Goal: Find specific page/section: Find specific page/section

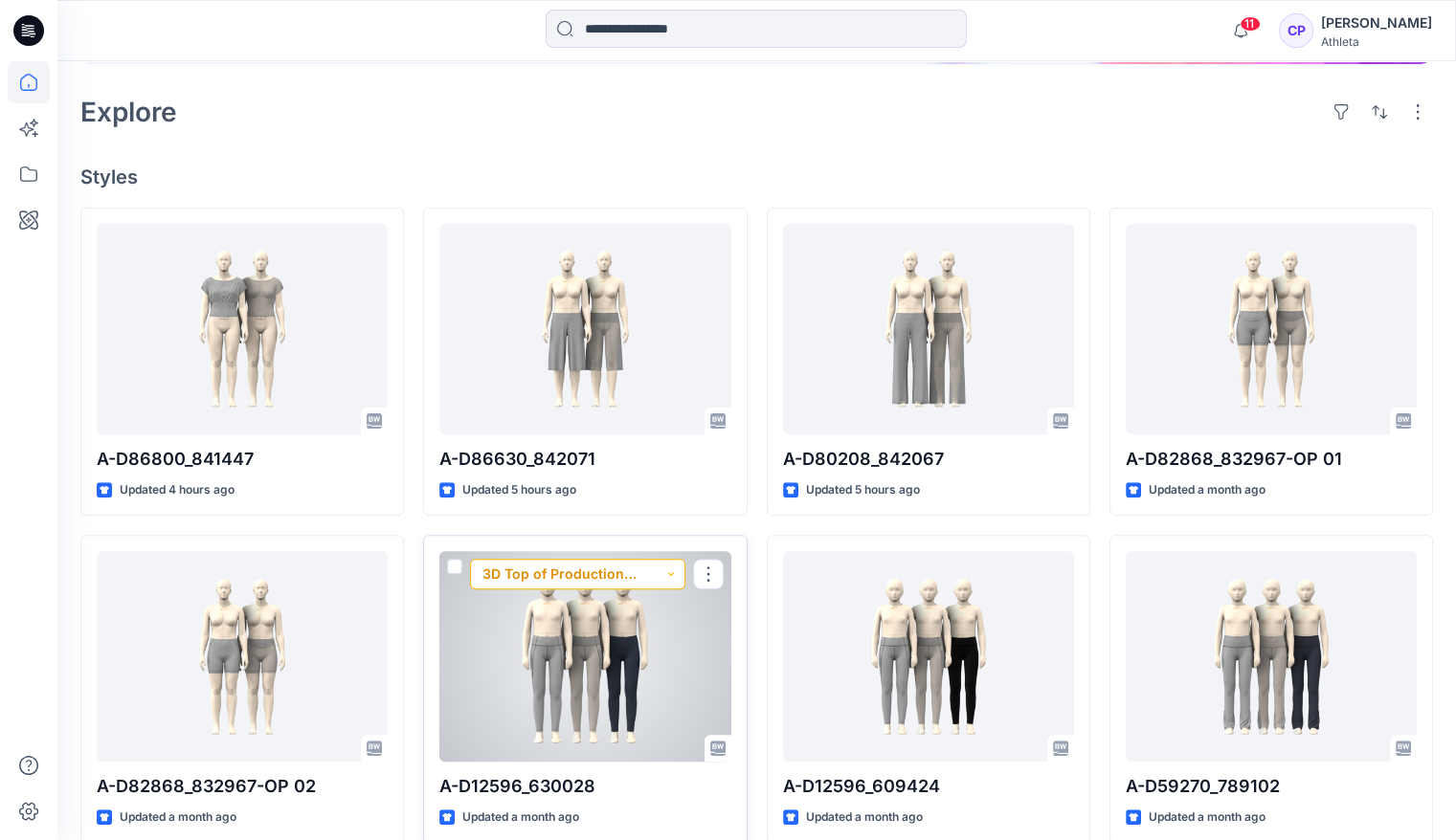
scroll to position [383, 0]
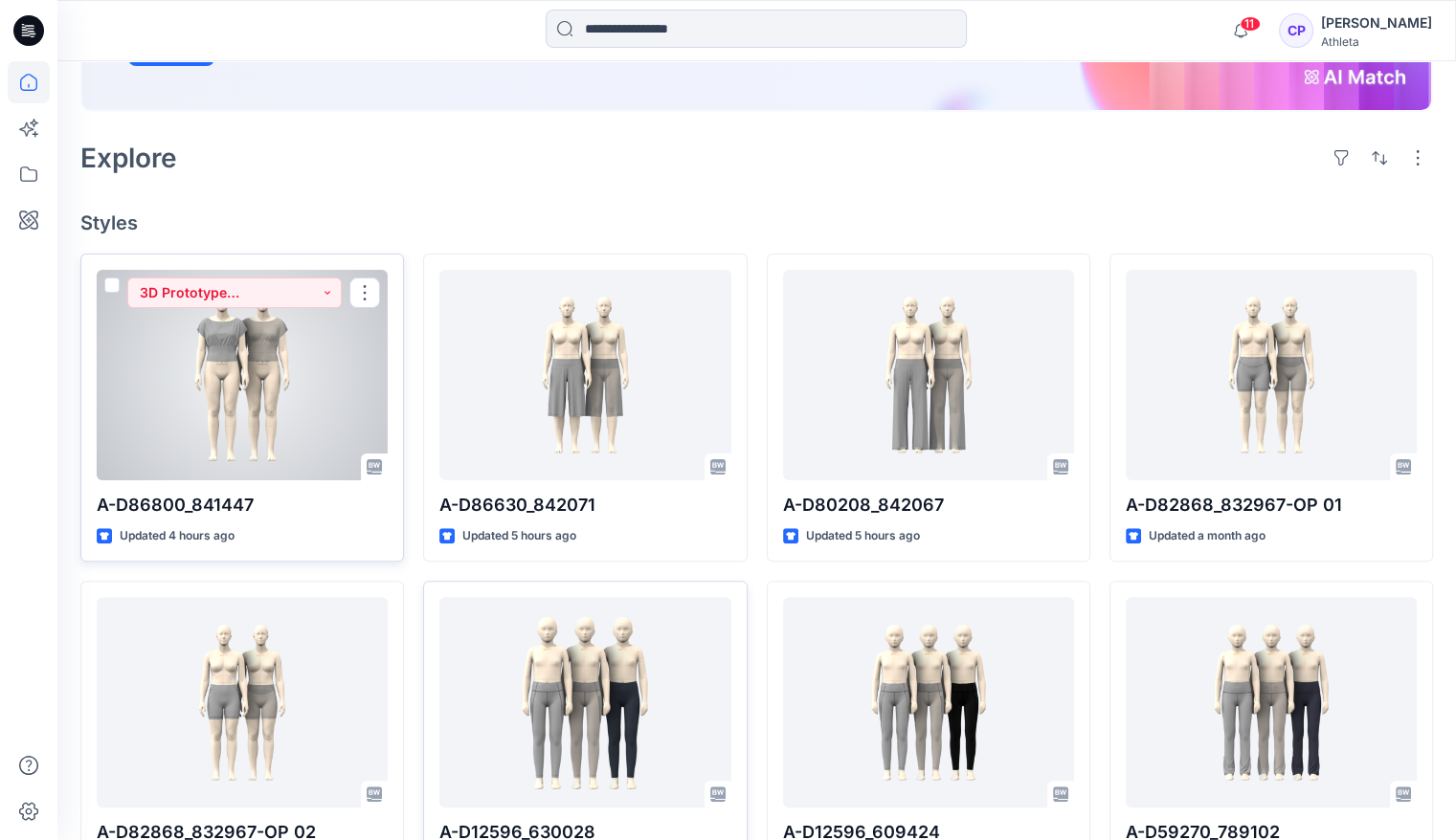
click at [201, 350] on div at bounding box center [242, 375] width 291 height 211
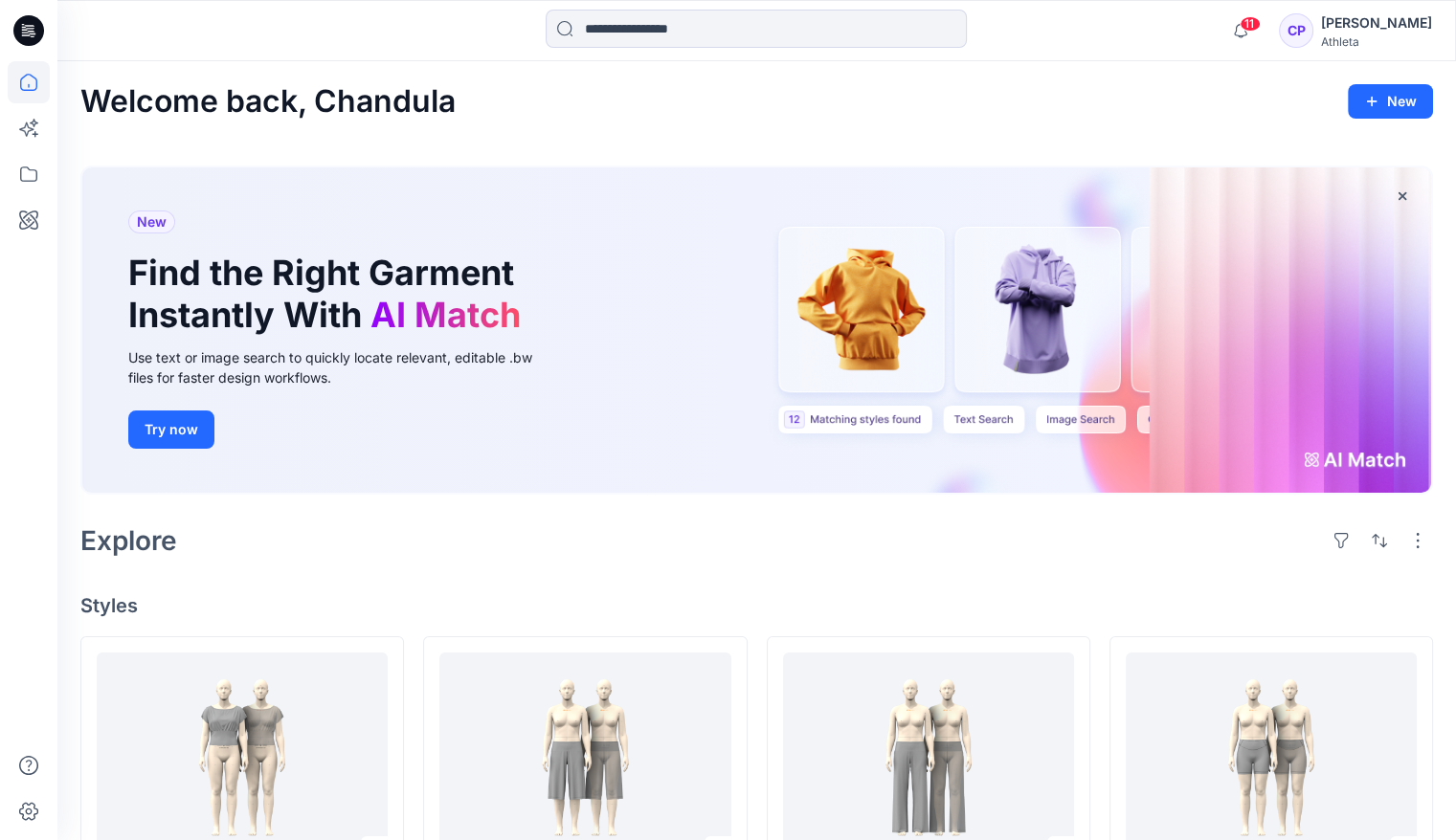
scroll to position [191, 0]
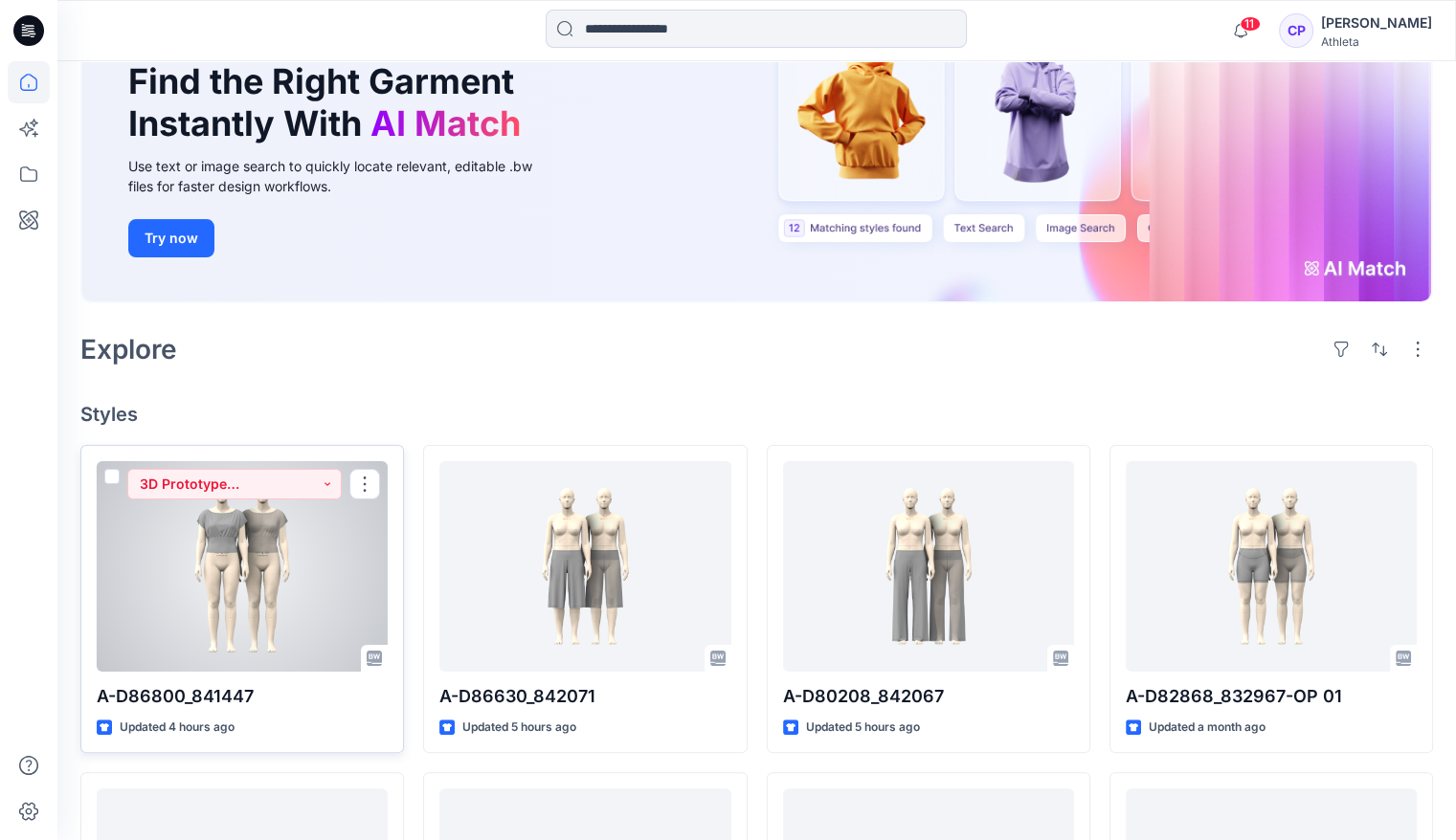
click at [279, 489] on div at bounding box center [242, 567] width 291 height 211
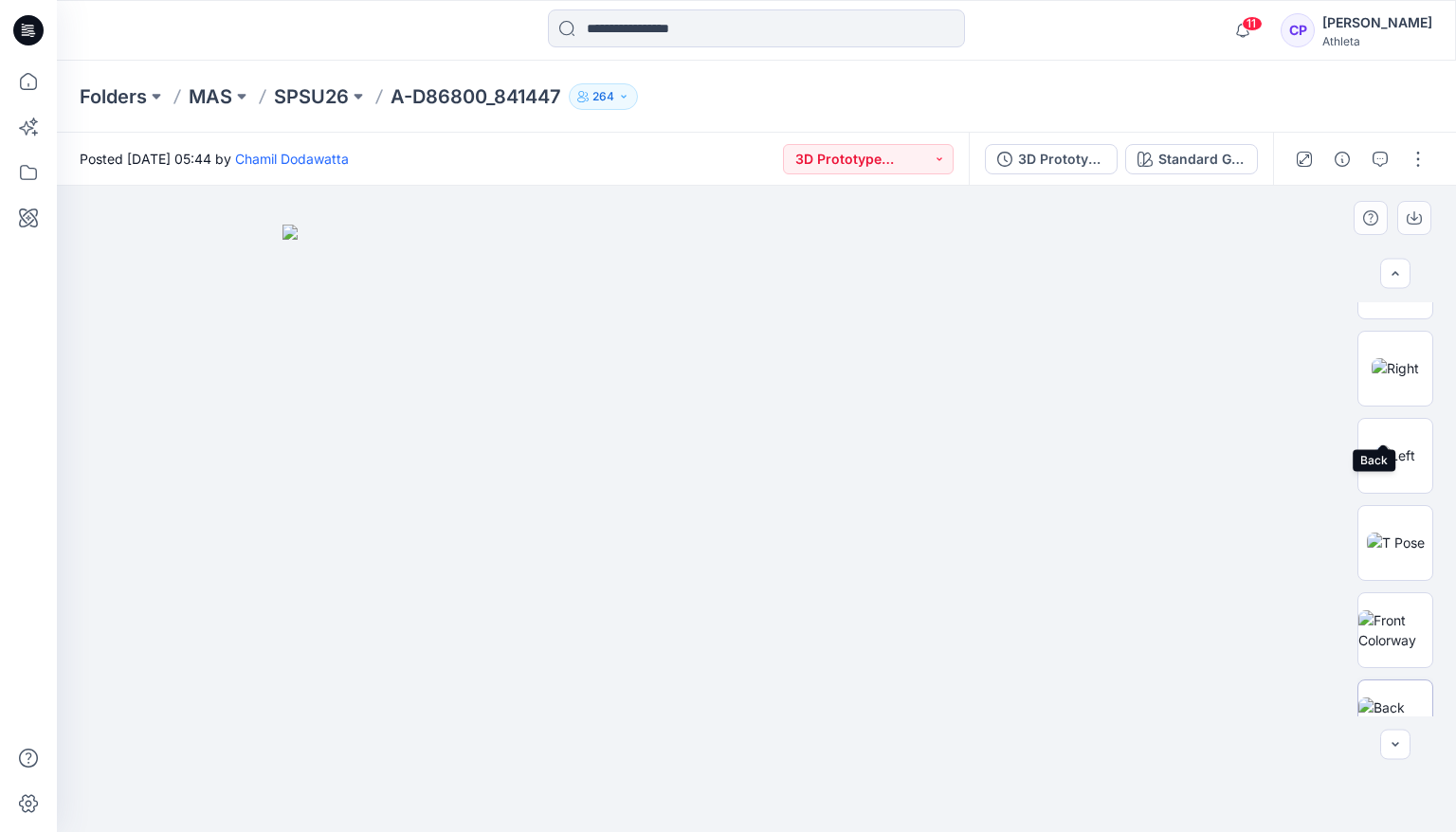
scroll to position [533, 0]
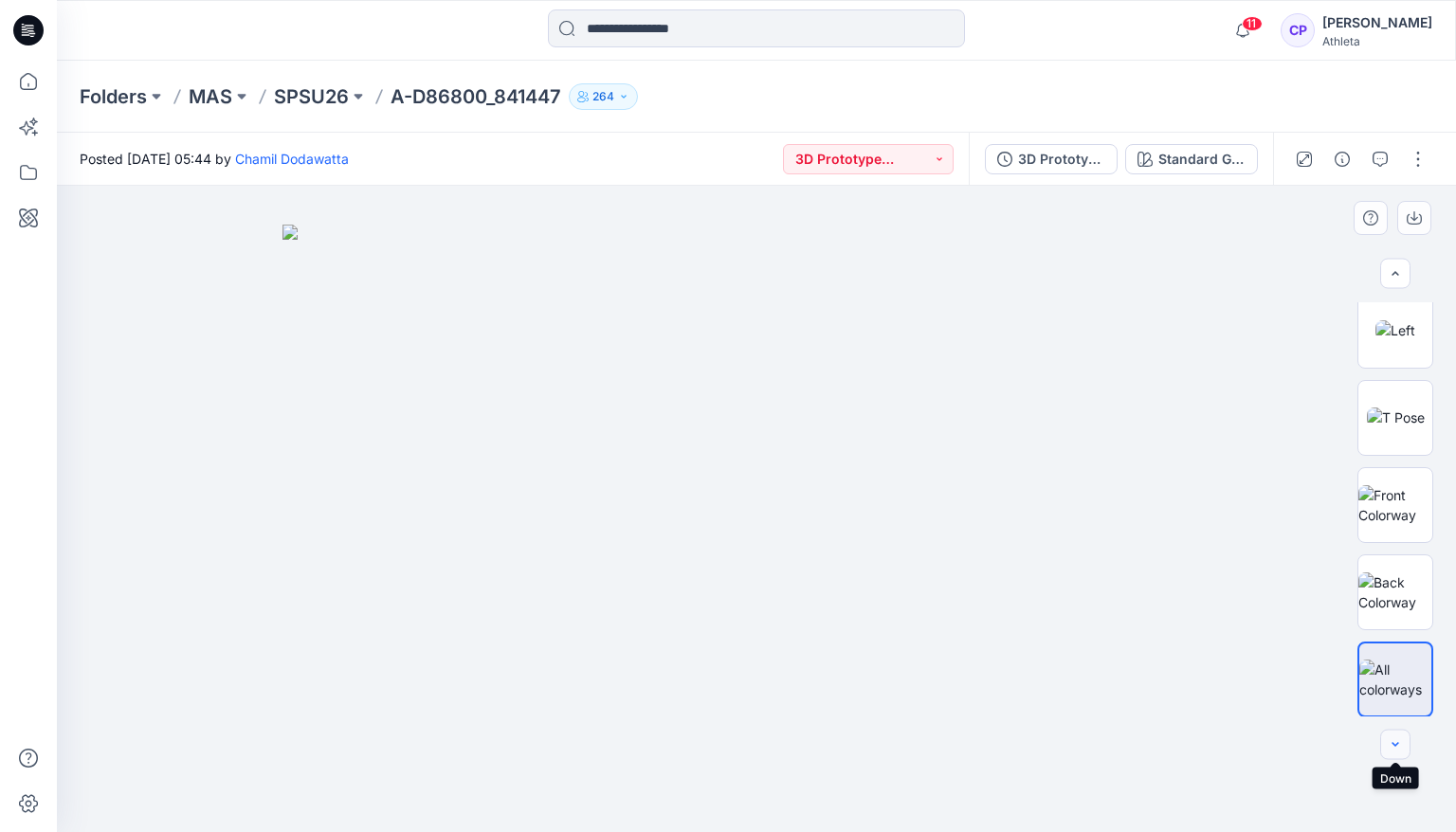
click at [1393, 749] on icon "button" at bounding box center [1395, 744] width 15 height 15
click at [1402, 742] on icon "button" at bounding box center [1395, 744] width 15 height 15
click at [1343, 155] on icon "button" at bounding box center [1342, 159] width 15 height 15
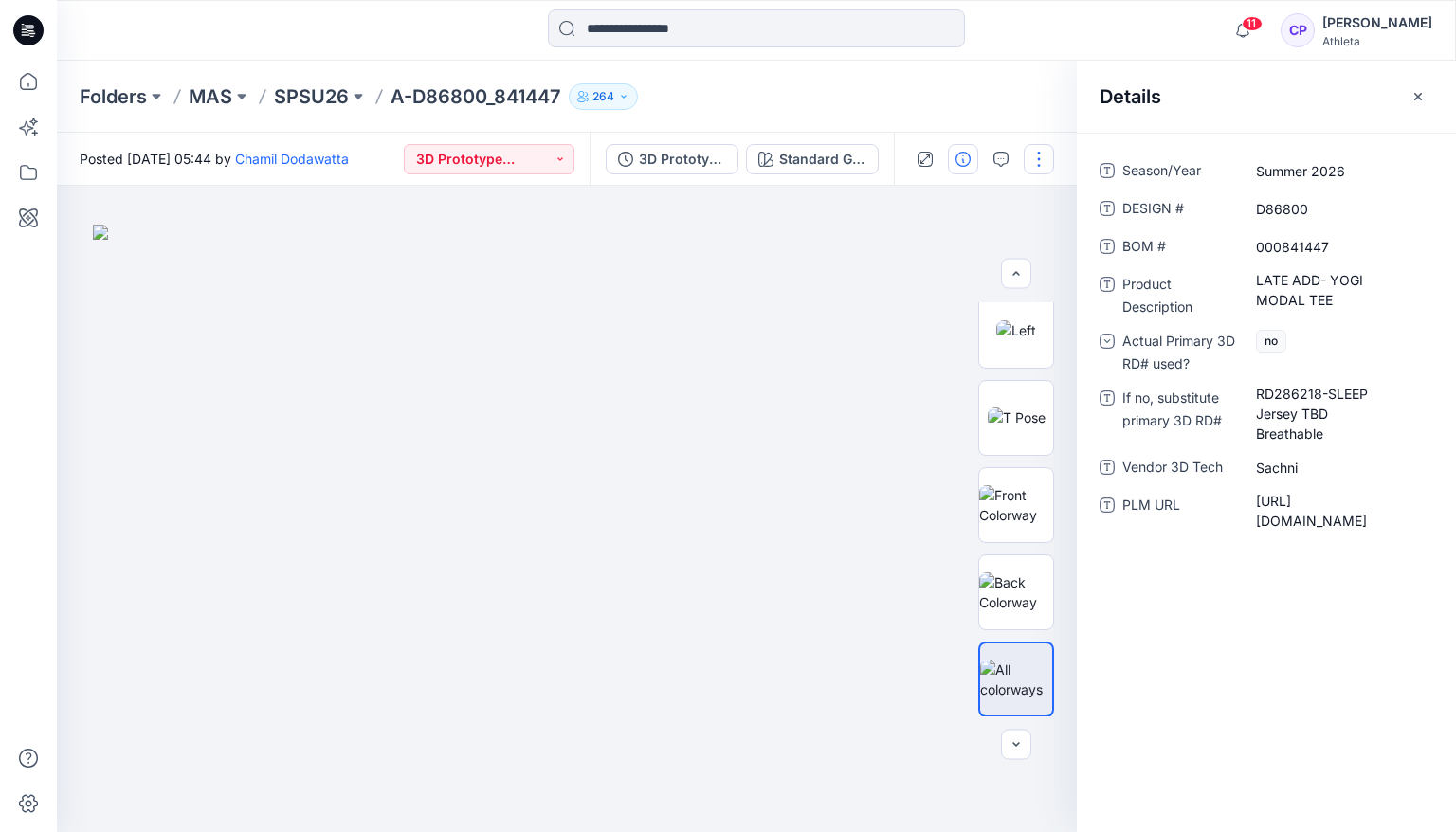
click at [1037, 161] on button "button" at bounding box center [1039, 159] width 31 height 31
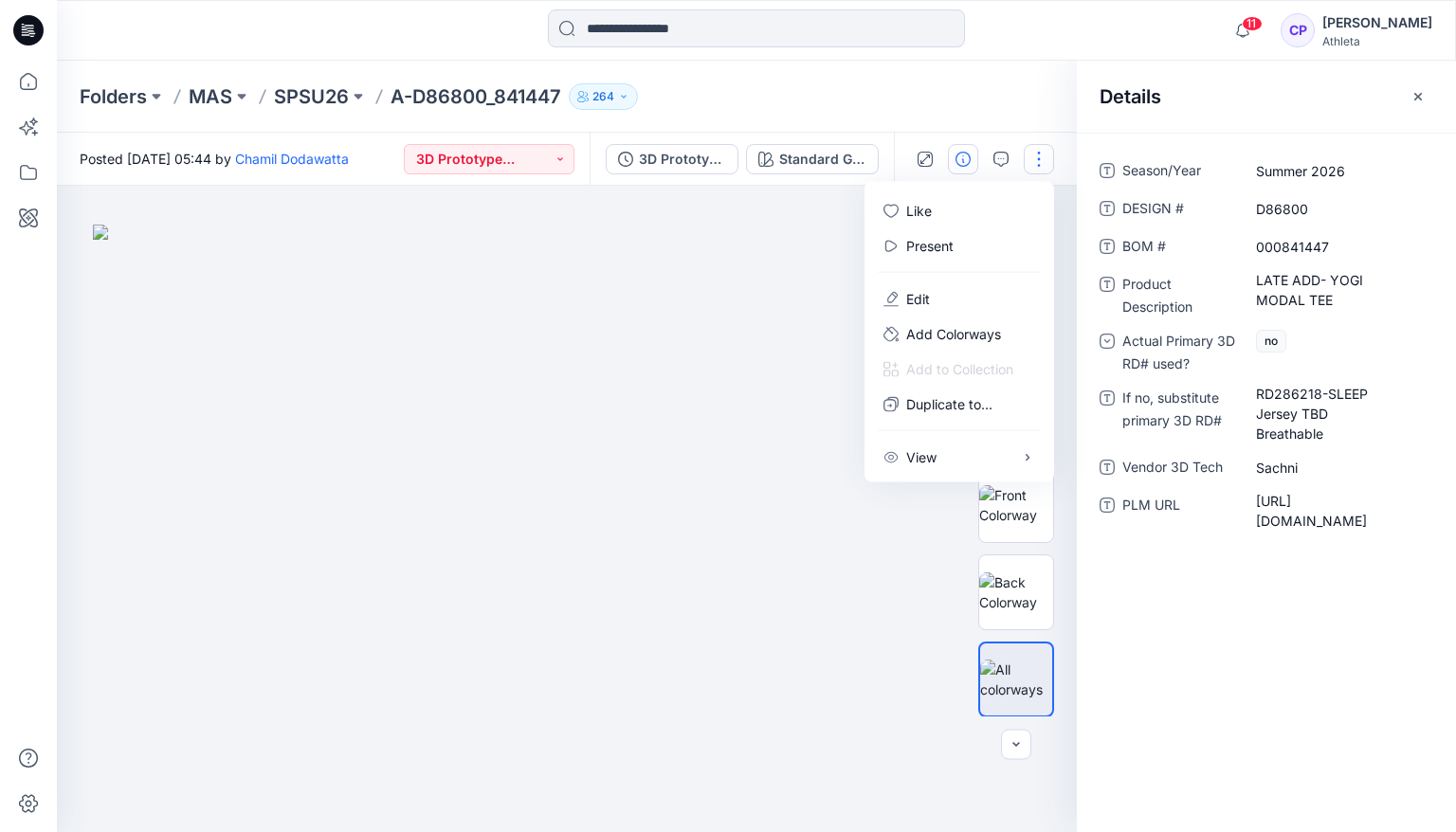
click at [804, 341] on img at bounding box center [567, 528] width 948 height 608
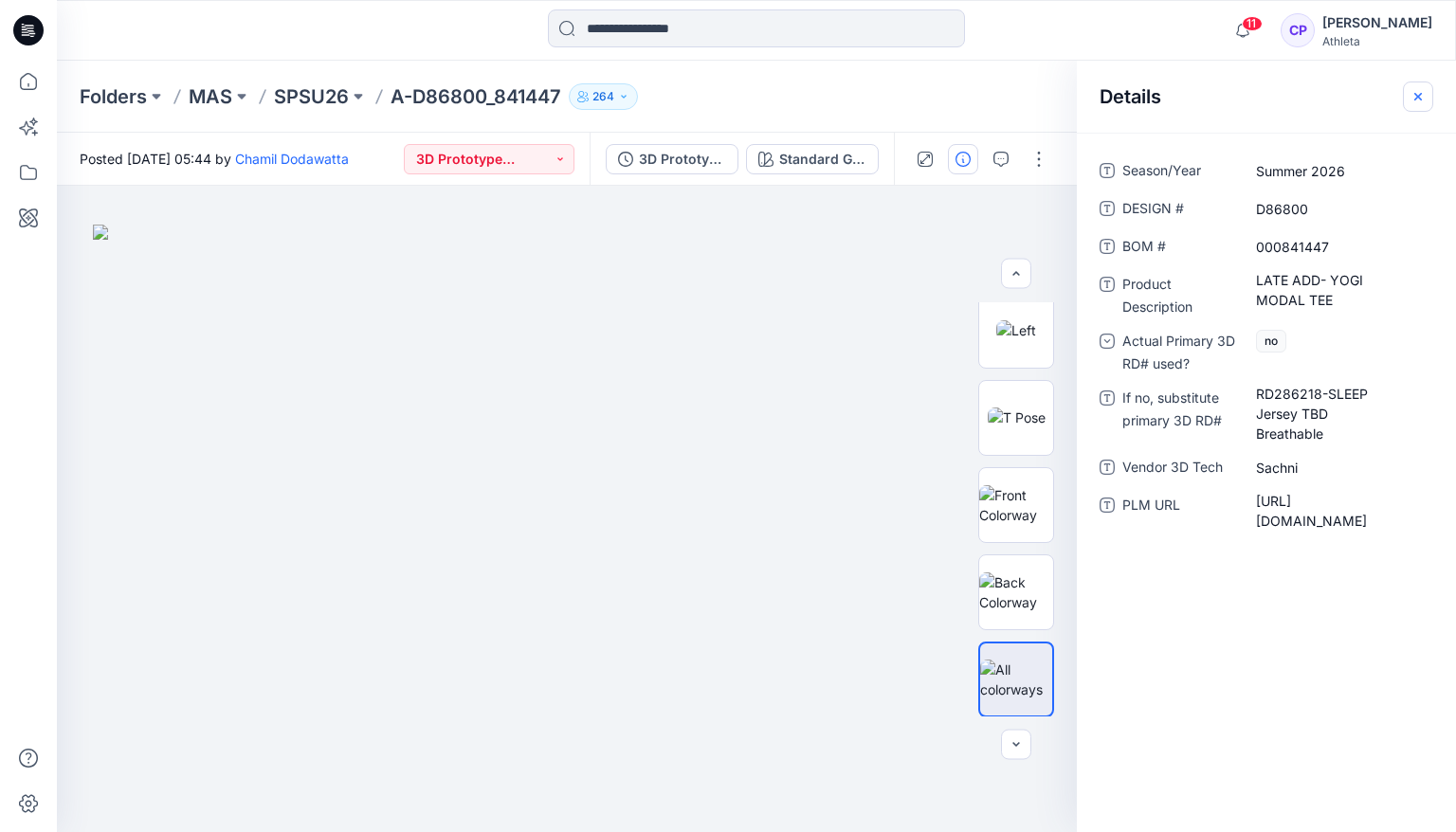
click at [1421, 95] on icon "button" at bounding box center [1418, 96] width 15 height 15
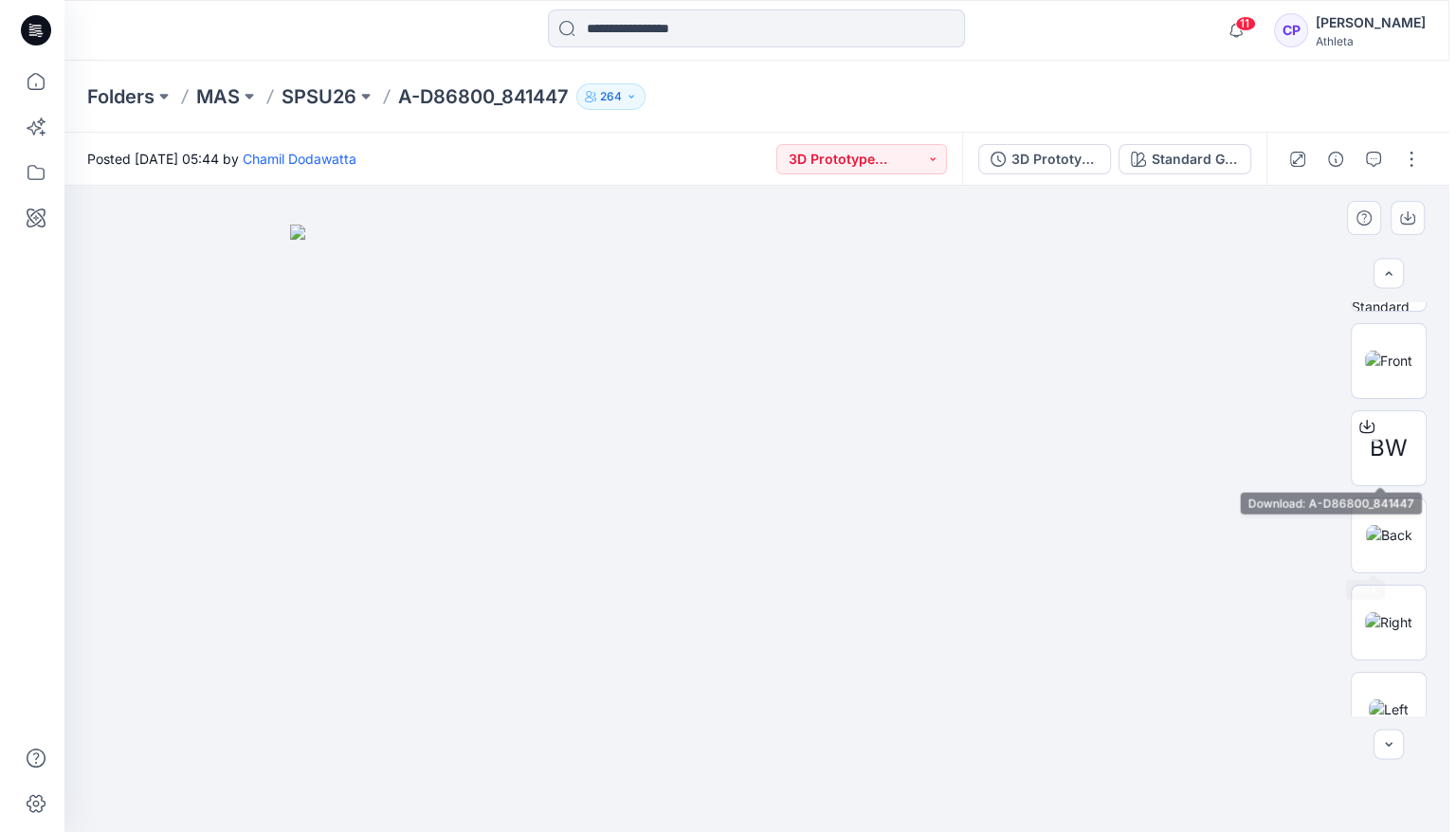
scroll to position [0, 0]
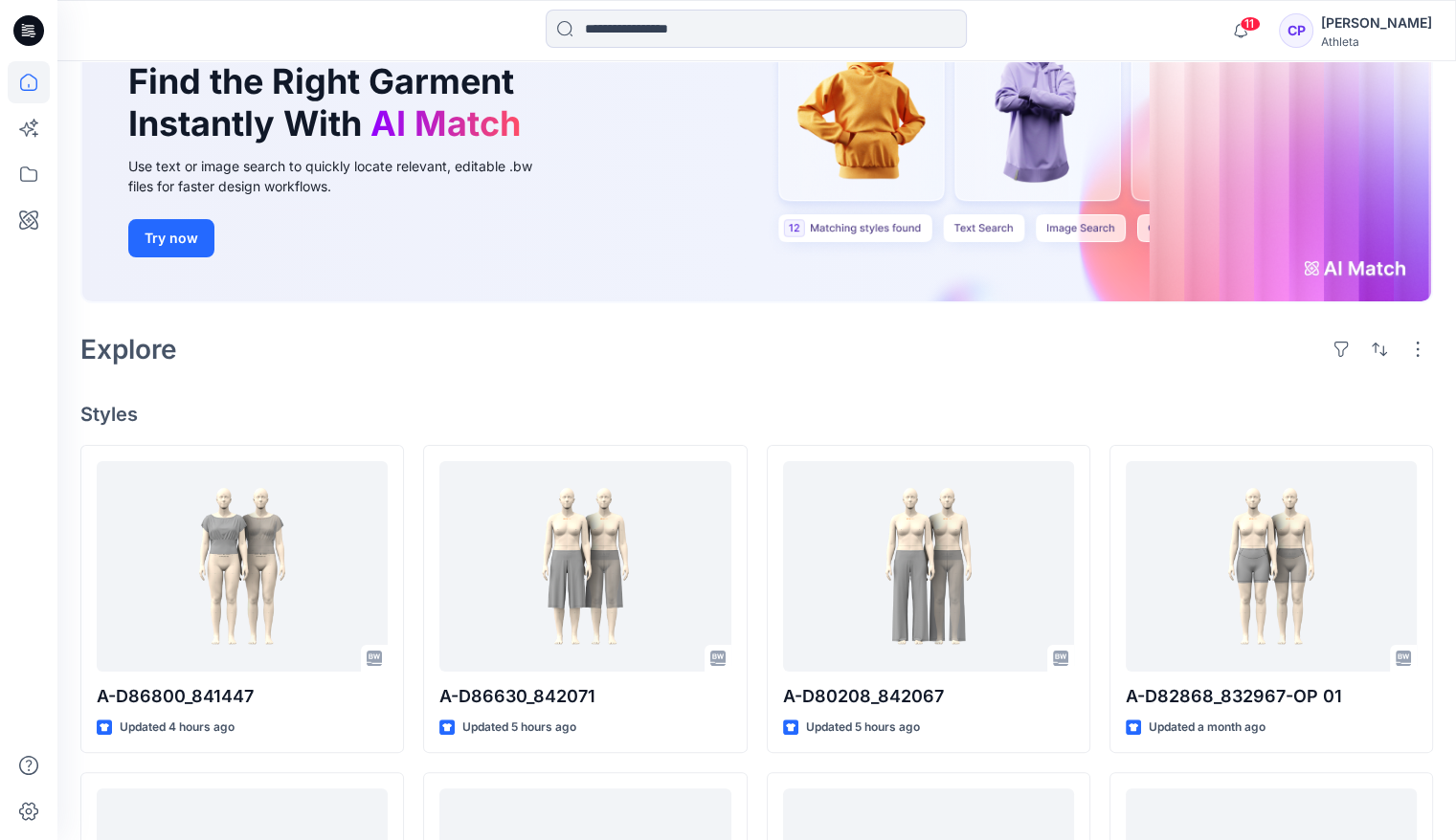
scroll to position [288, 0]
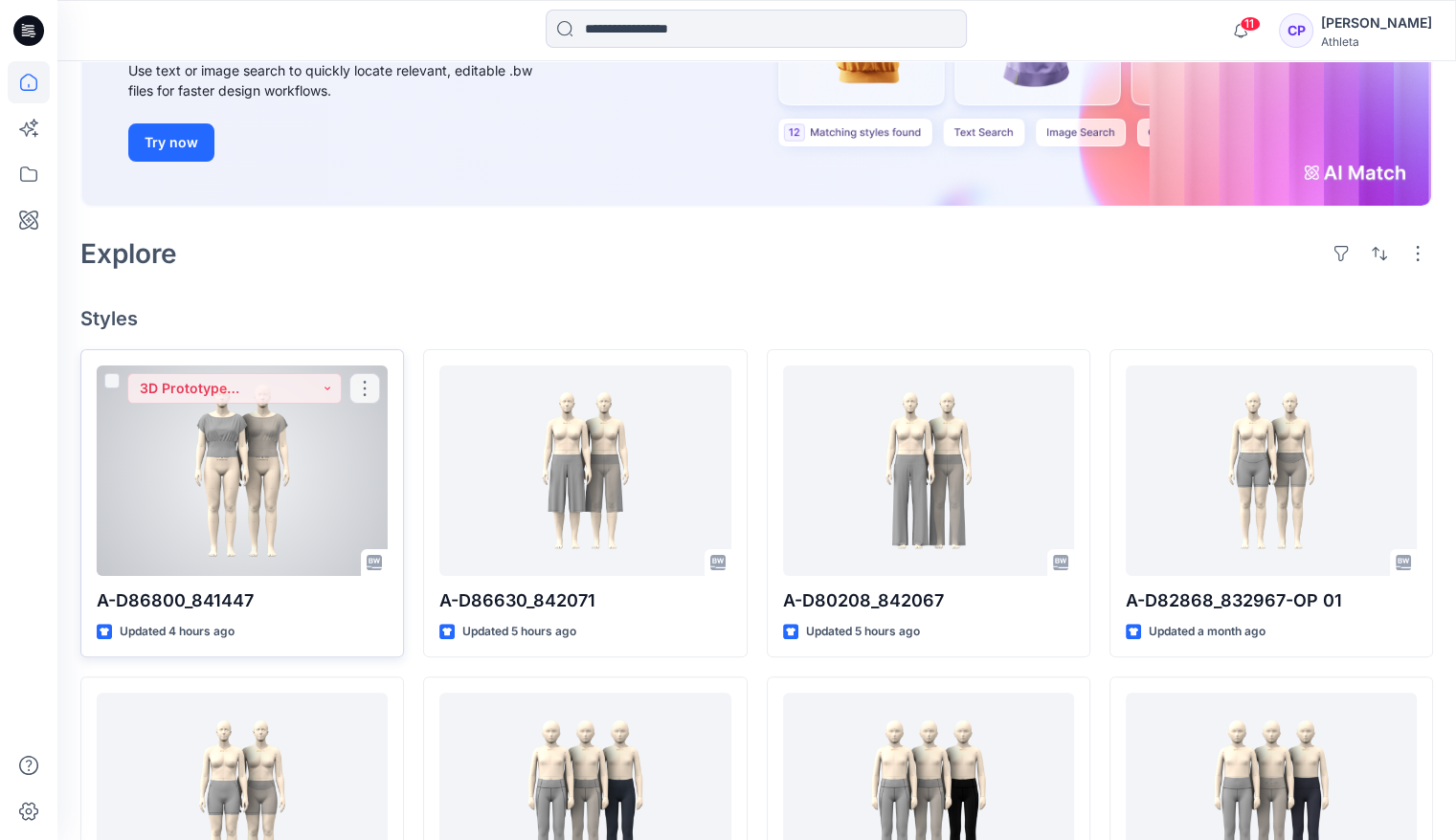
click at [214, 434] on div at bounding box center [242, 471] width 291 height 211
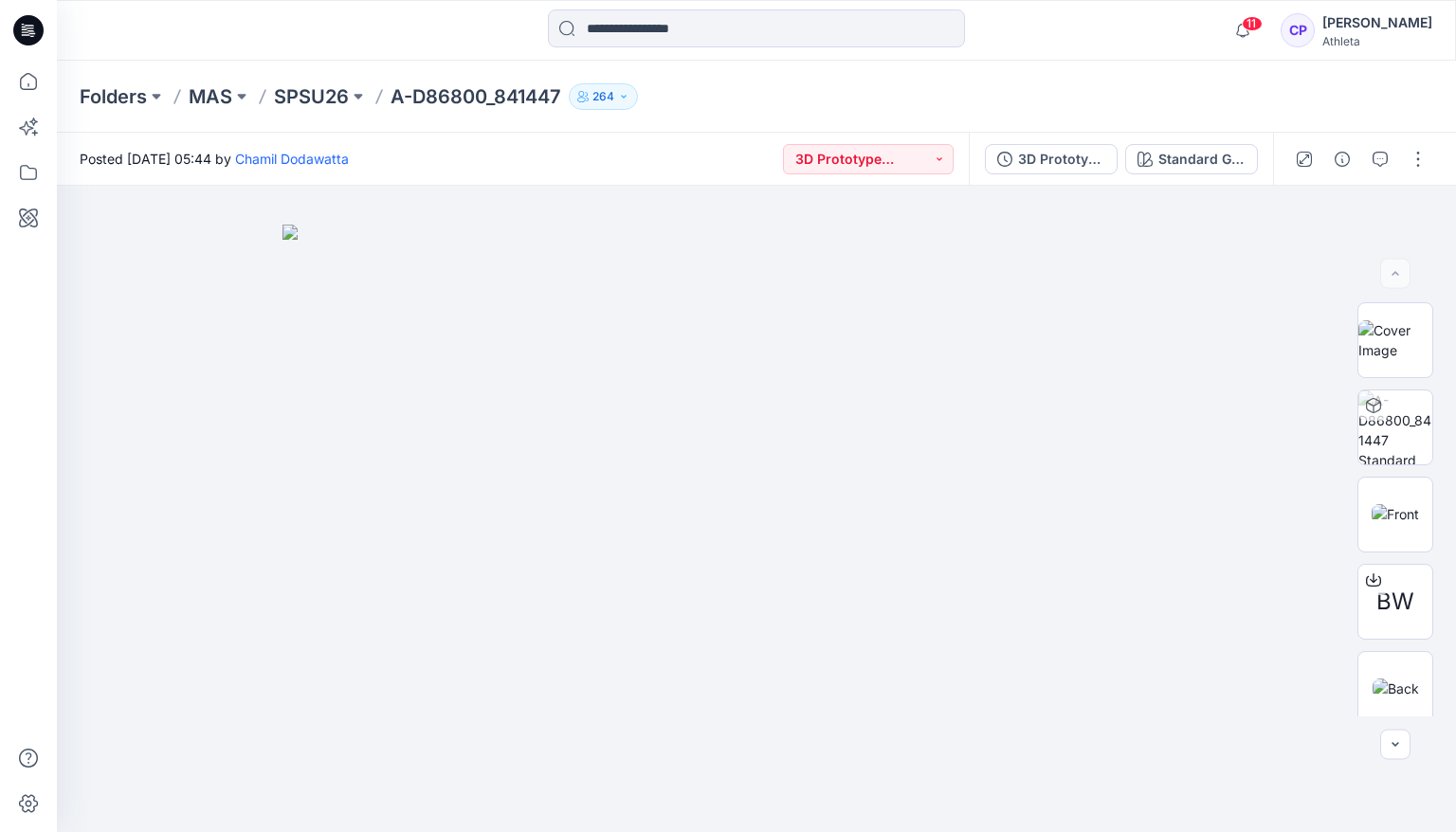
click at [1137, 69] on div "Folders MAS SPSU26 A-D86800_841447 264" at bounding box center [757, 97] width 1400 height 72
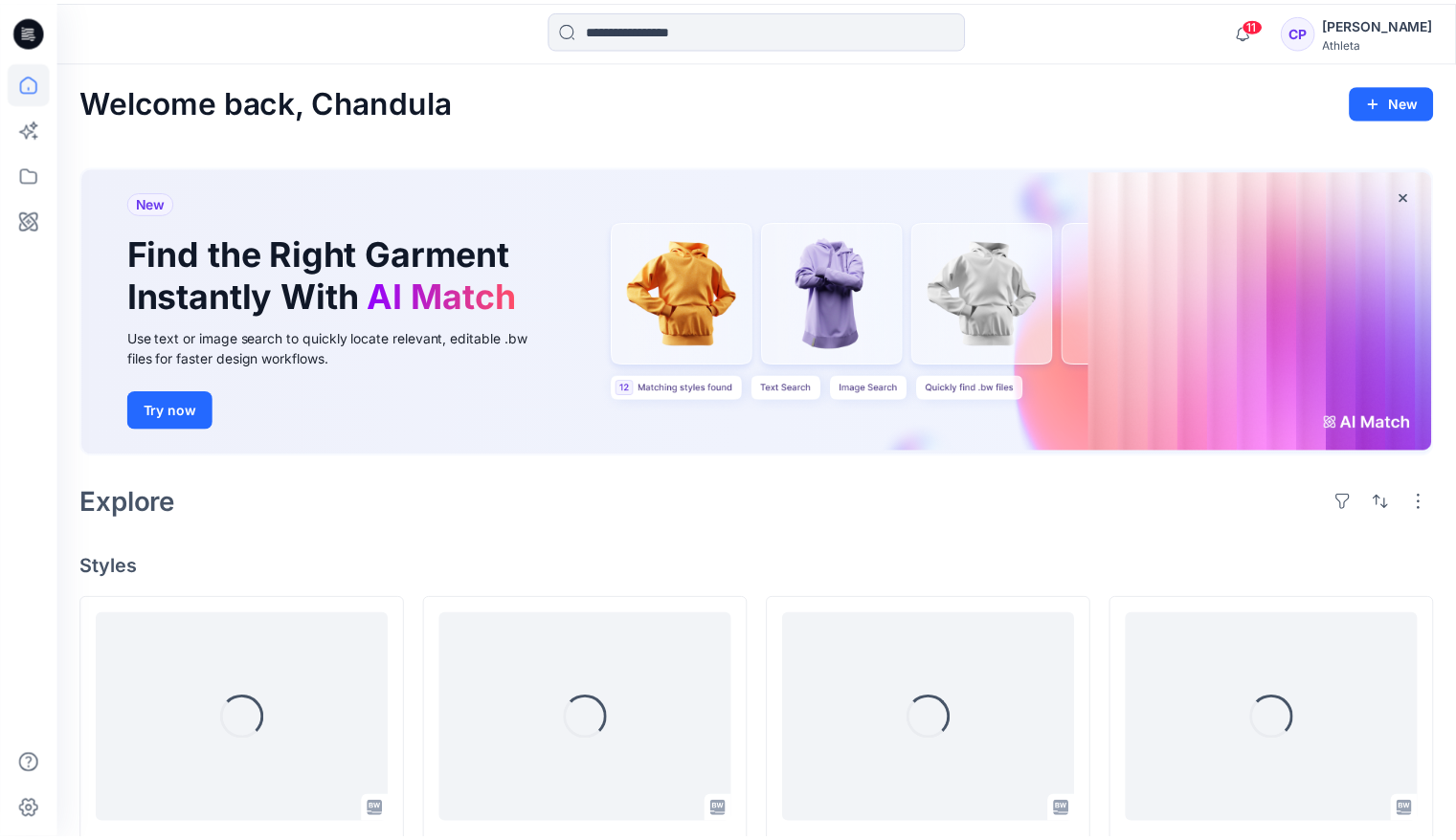
scroll to position [288, 0]
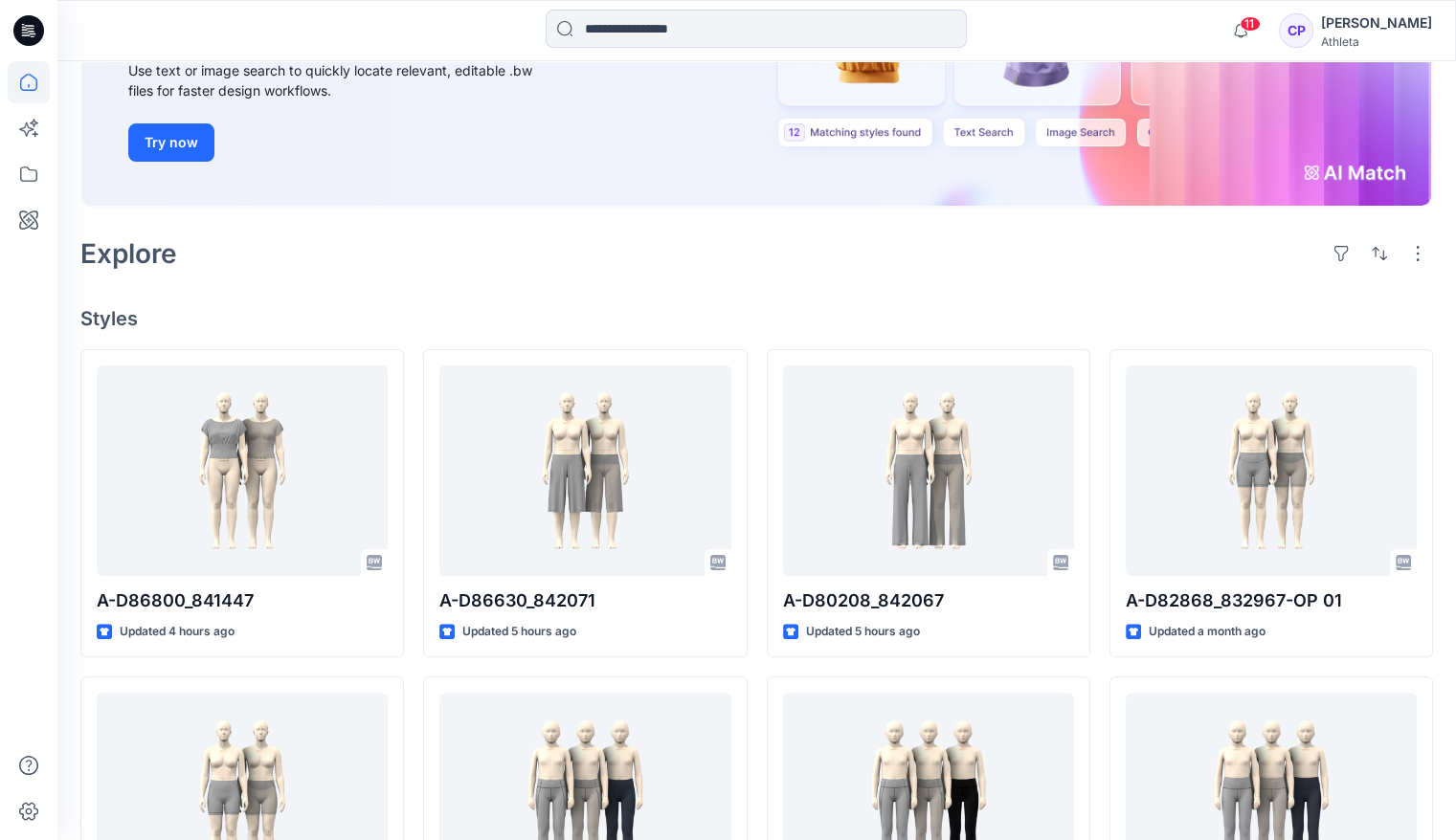
click at [548, 233] on div "Explore" at bounding box center [756, 254] width 1352 height 46
click at [440, 308] on h4 "Styles" at bounding box center [756, 318] width 1352 height 23
